Goal: Entertainment & Leisure: Browse casually

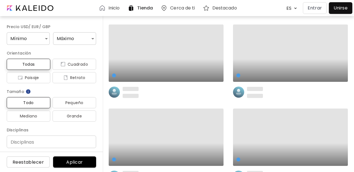
click at [315, 8] on p "Entrar" at bounding box center [314, 8] width 14 height 7
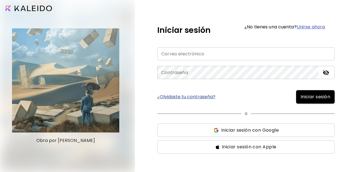
type input "**********"
click at [308, 98] on span "Iniciar sesión" at bounding box center [315, 97] width 30 height 7
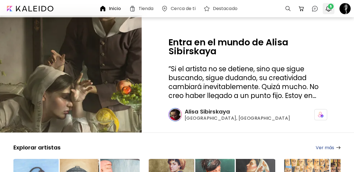
click at [329, 8] on span "5" at bounding box center [331, 7] width 6 height 6
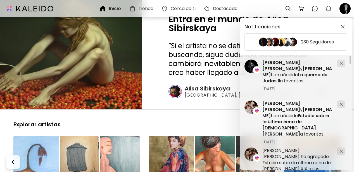
scroll to position [23, 0]
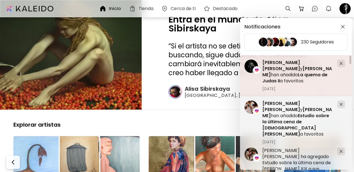
click at [273, 69] on span "[PERSON_NAME]" at bounding box center [296, 72] width 69 height 13
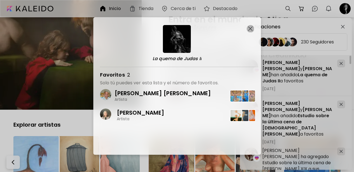
click at [250, 29] on img "button" at bounding box center [250, 29] width 4 height 4
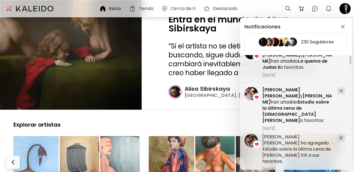
scroll to position [13, 0]
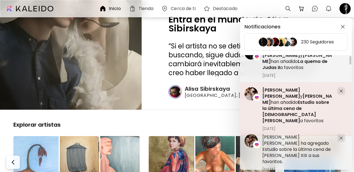
click at [301, 107] on span "Estudio sobre la última cena de [DEMOGRAPHIC_DATA][PERSON_NAME]" at bounding box center [295, 111] width 67 height 25
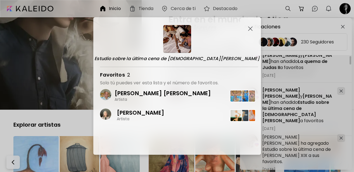
click at [250, 28] on img "button" at bounding box center [250, 29] width 4 height 4
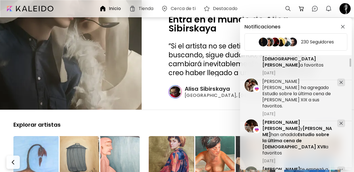
scroll to position [76, 0]
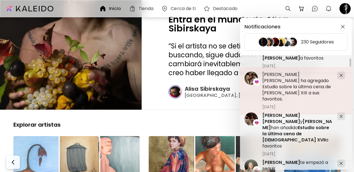
click at [294, 83] on h5 "[PERSON_NAME] [PERSON_NAME] ha agregado Estudio sobre la última cena de [PERSON…" at bounding box center [297, 87] width 70 height 31
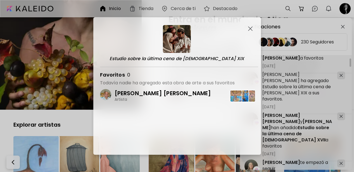
click at [249, 28] on img "button" at bounding box center [250, 29] width 4 height 4
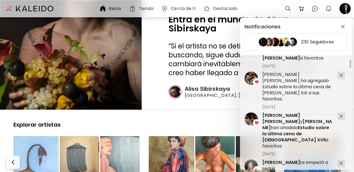
scroll to position [107, 0]
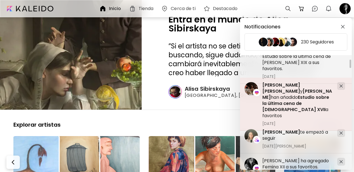
click at [287, 97] on span "Estudio sobre la última cena de [DEMOGRAPHIC_DATA] XVII" at bounding box center [295, 103] width 67 height 19
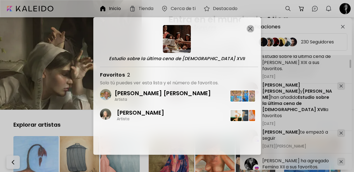
click at [250, 28] on img "button" at bounding box center [250, 29] width 4 height 4
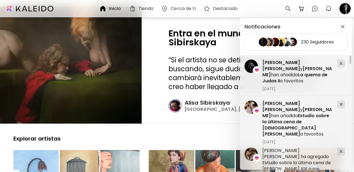
scroll to position [0, 0]
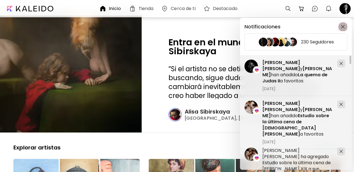
click at [343, 27] on img "button" at bounding box center [342, 27] width 4 height 4
